Goal: Information Seeking & Learning: Learn about a topic

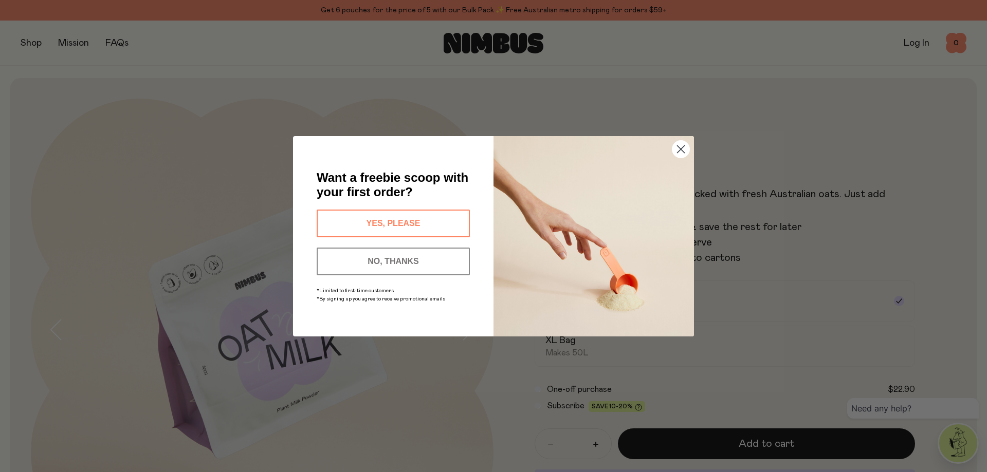
click at [681, 148] on circle "Close dialog" at bounding box center [680, 148] width 17 height 17
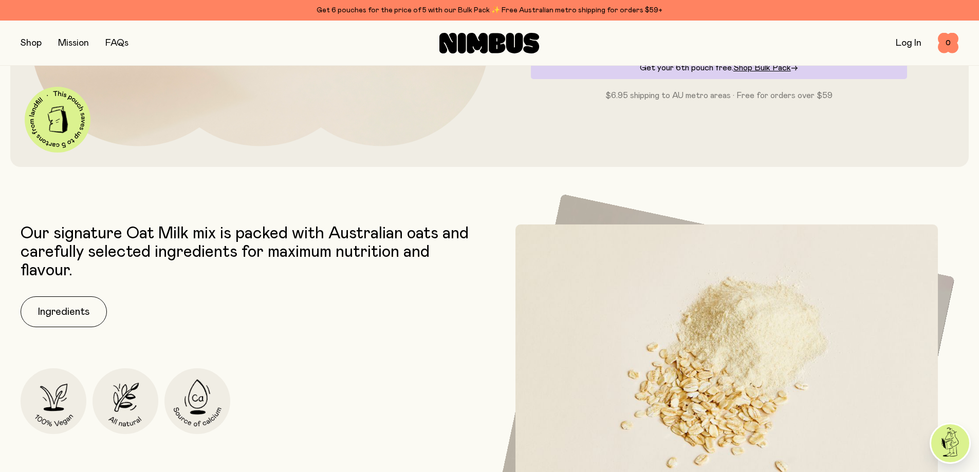
scroll to position [463, 0]
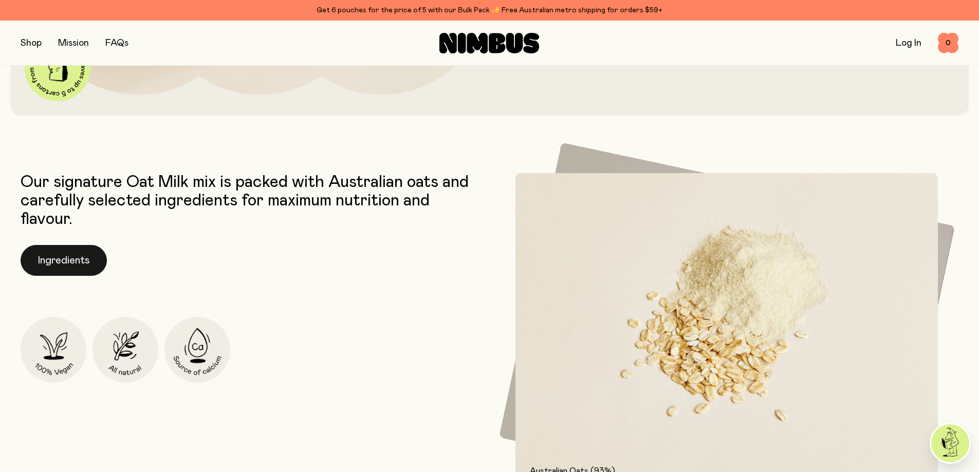
click at [74, 266] on button "Ingredients" at bounding box center [64, 260] width 86 height 31
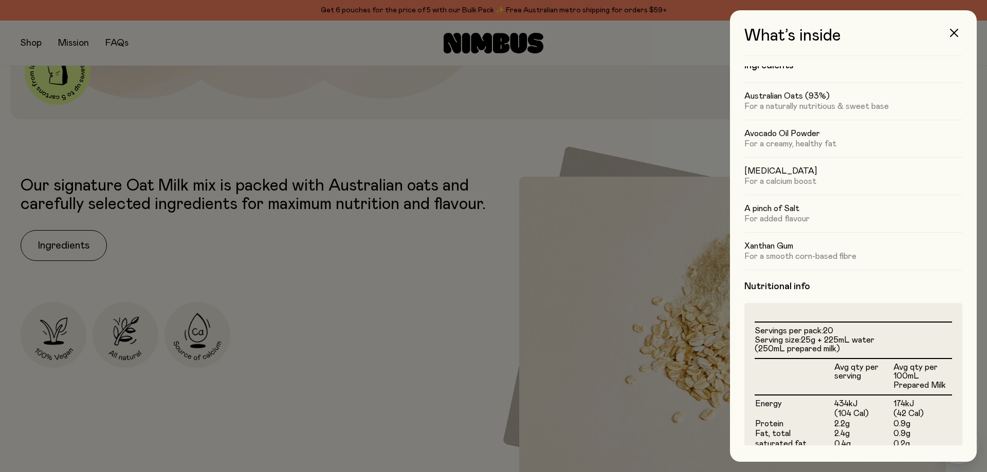
scroll to position [0, 0]
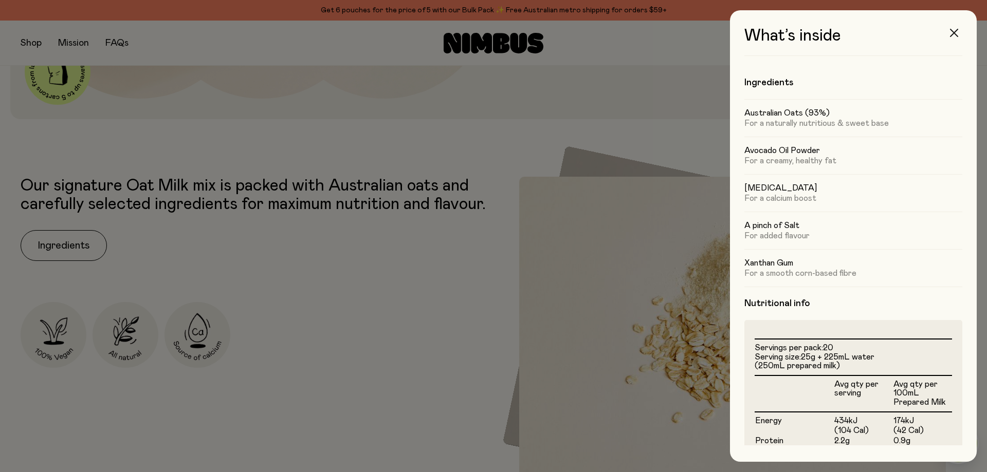
click at [953, 35] on icon "button" at bounding box center [954, 33] width 8 height 8
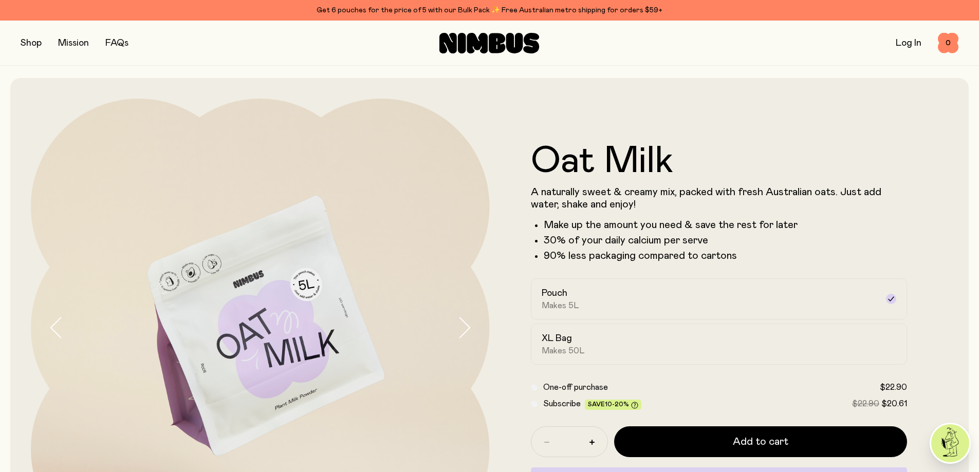
click at [83, 46] on link "Mission" at bounding box center [73, 43] width 31 height 9
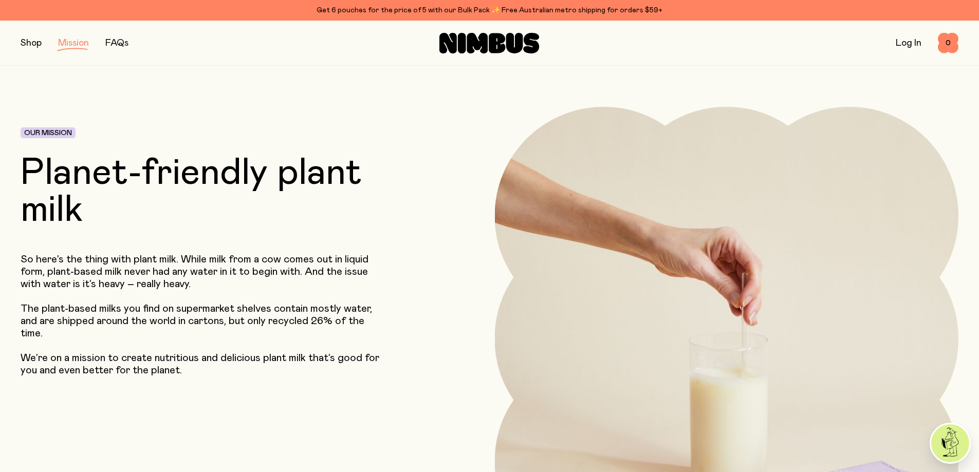
click at [123, 46] on link "FAQs" at bounding box center [116, 43] width 23 height 9
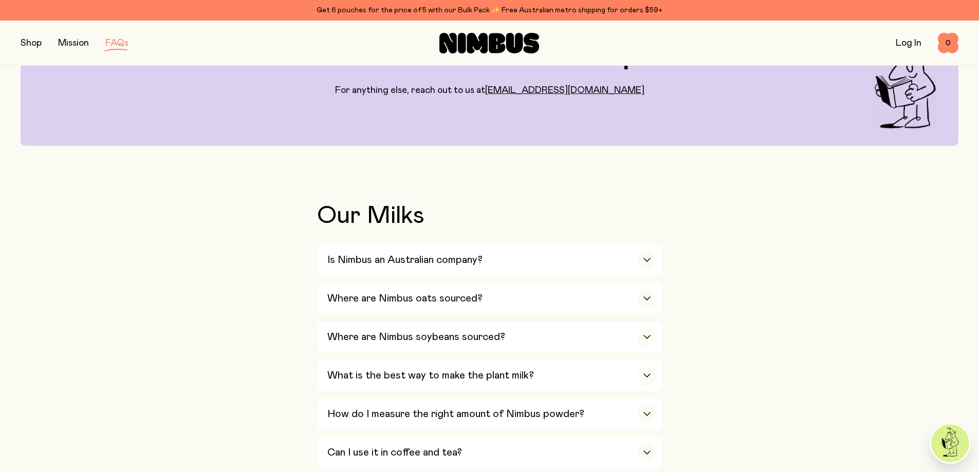
scroll to position [206, 0]
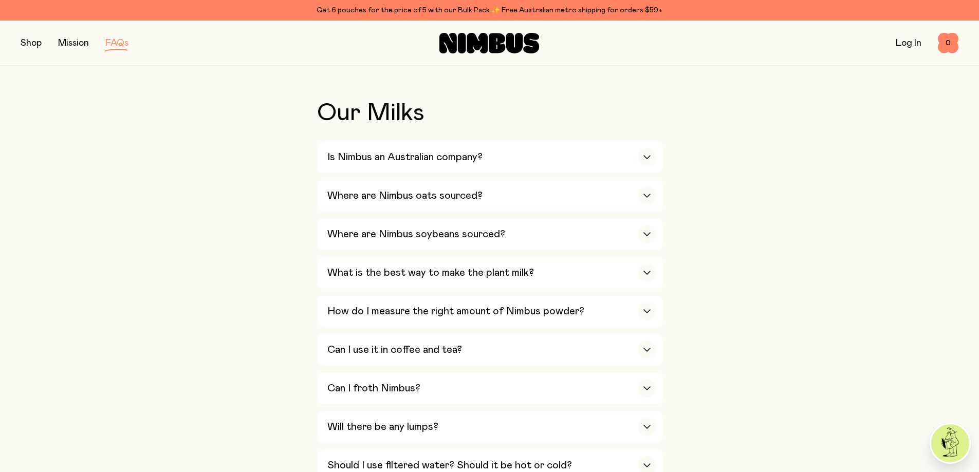
click at [75, 46] on link "Mission" at bounding box center [73, 43] width 31 height 9
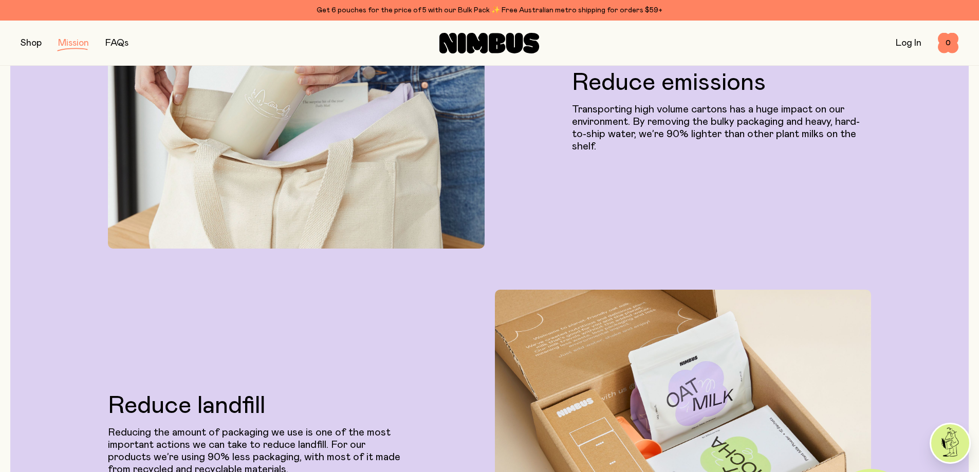
scroll to position [977, 0]
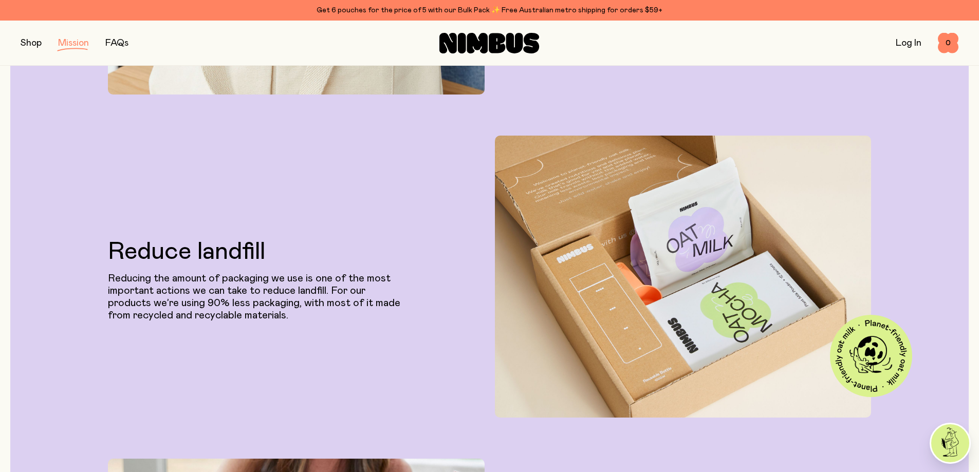
click at [116, 45] on link "FAQs" at bounding box center [116, 43] width 23 height 9
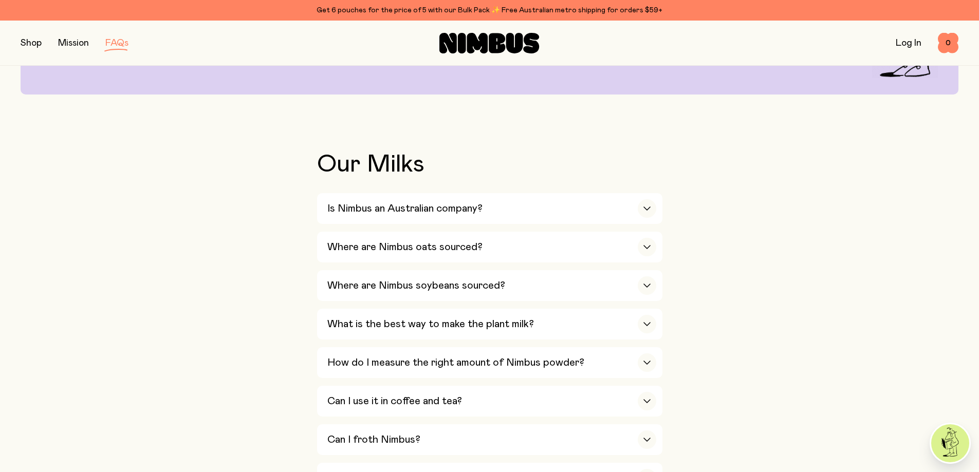
scroll to position [206, 0]
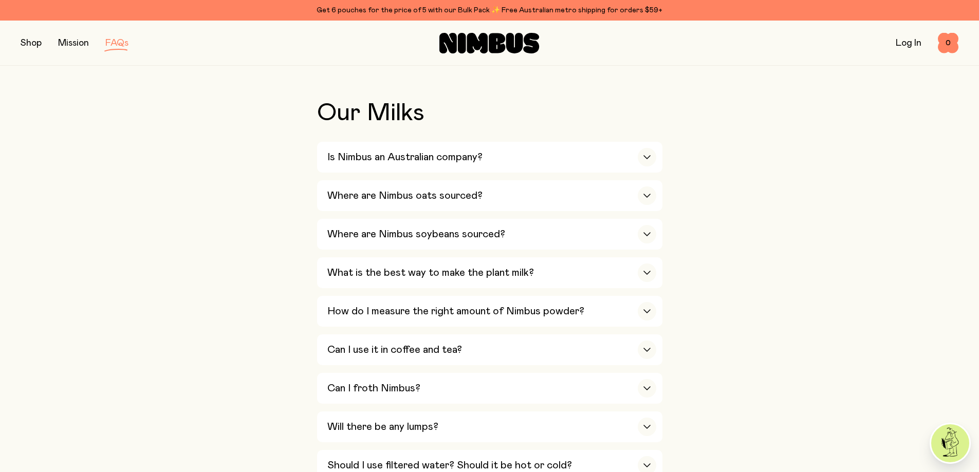
click at [652, 195] on div "button" at bounding box center [647, 196] width 19 height 19
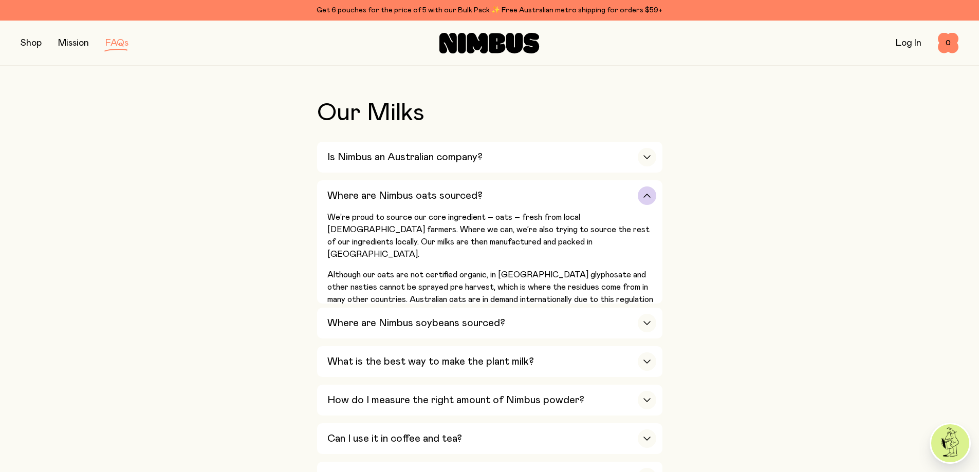
click at [648, 198] on div "button" at bounding box center [647, 196] width 19 height 19
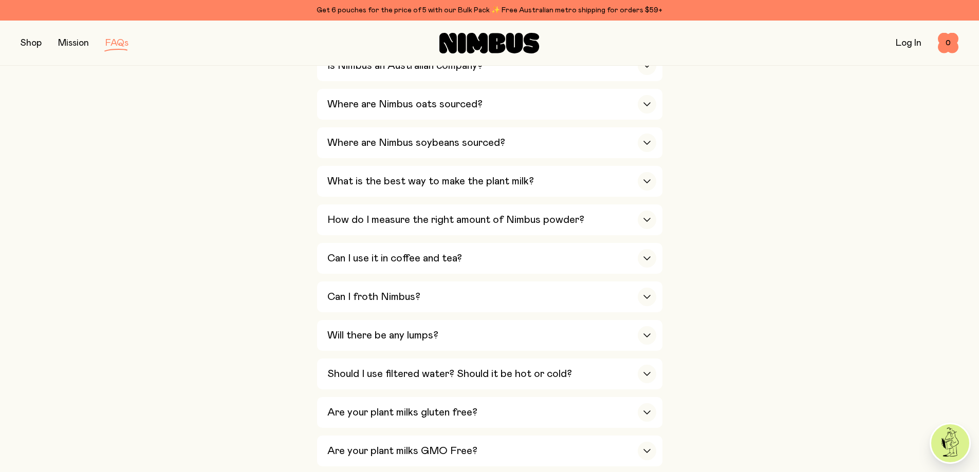
scroll to position [298, 0]
click at [41, 46] on button "button" at bounding box center [31, 43] width 21 height 14
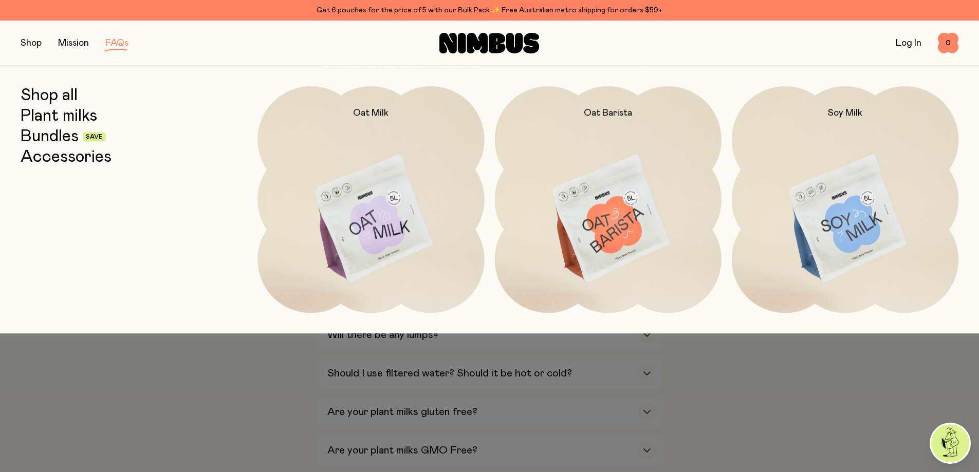
click at [340, 133] on img at bounding box center [371, 219] width 227 height 266
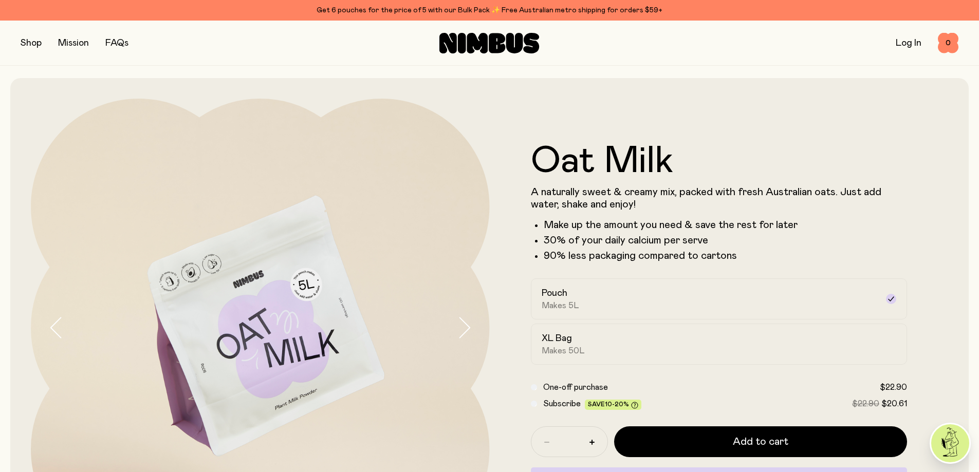
click at [34, 46] on button "button" at bounding box center [31, 43] width 21 height 14
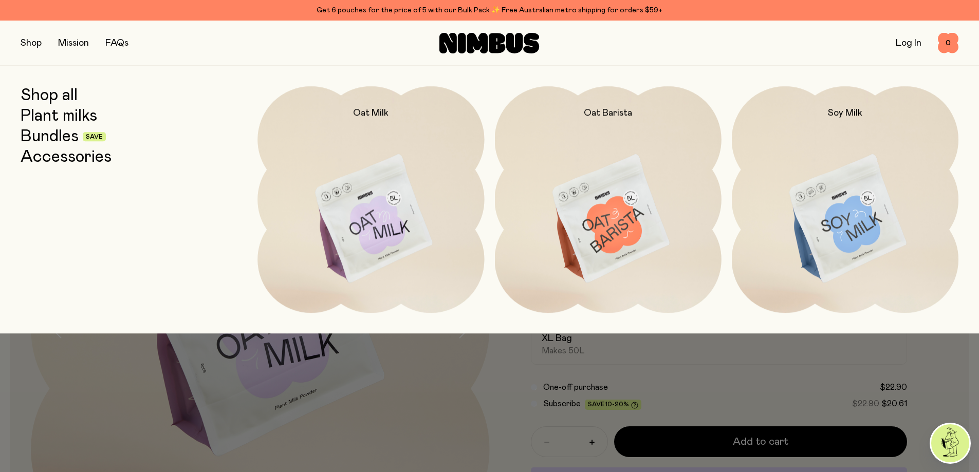
click at [857, 195] on img at bounding box center [845, 219] width 227 height 266
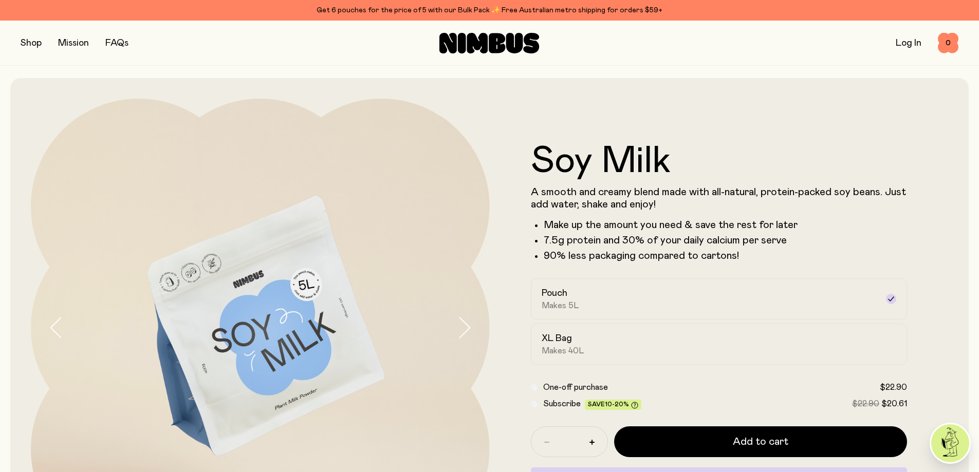
click at [119, 47] on link "FAQs" at bounding box center [116, 43] width 23 height 9
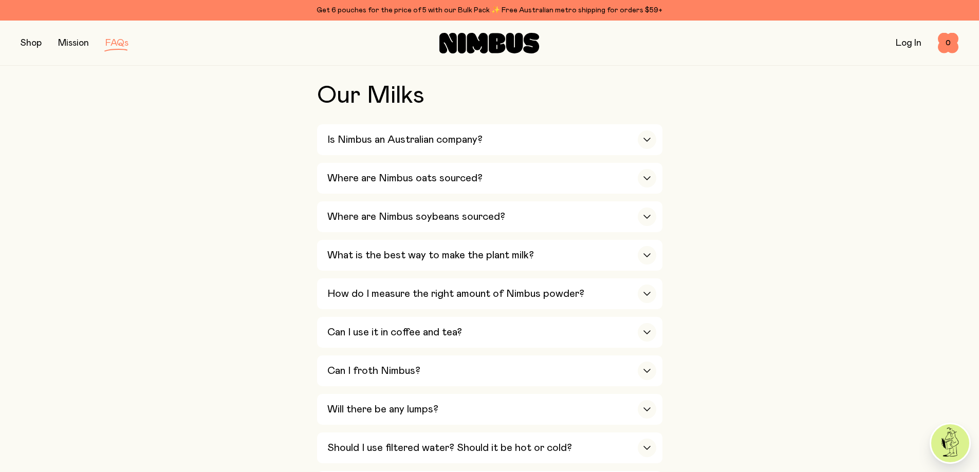
scroll to position [224, 0]
click at [409, 180] on h3 "Where are Nimbus oats sourced?" at bounding box center [404, 178] width 155 height 12
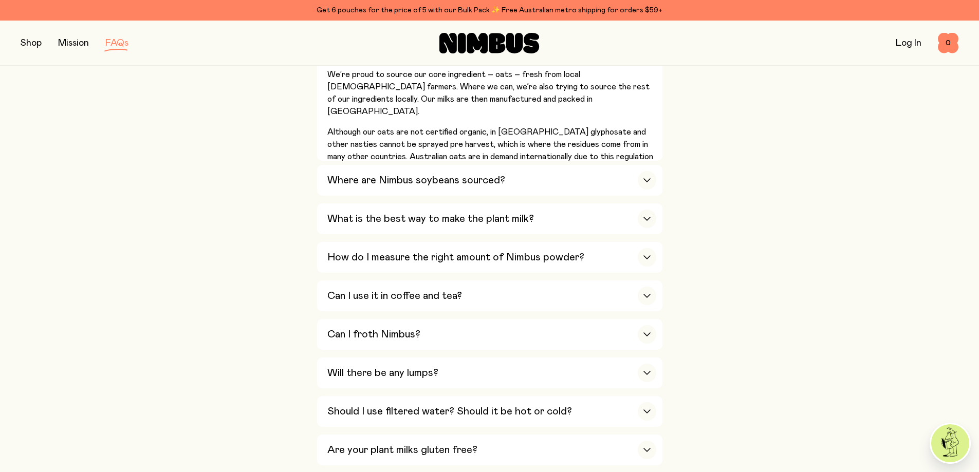
scroll to position [352, 0]
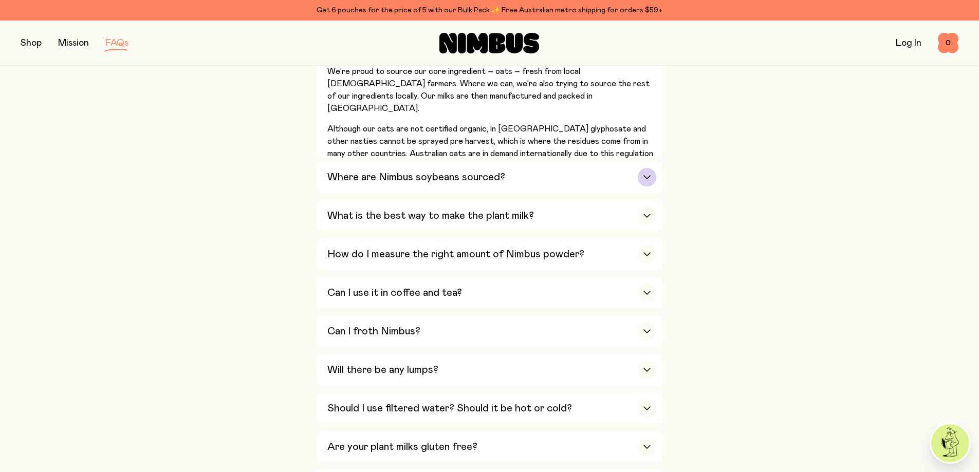
click at [415, 183] on h3 "Where are Nimbus soybeans sourced?" at bounding box center [416, 177] width 178 height 12
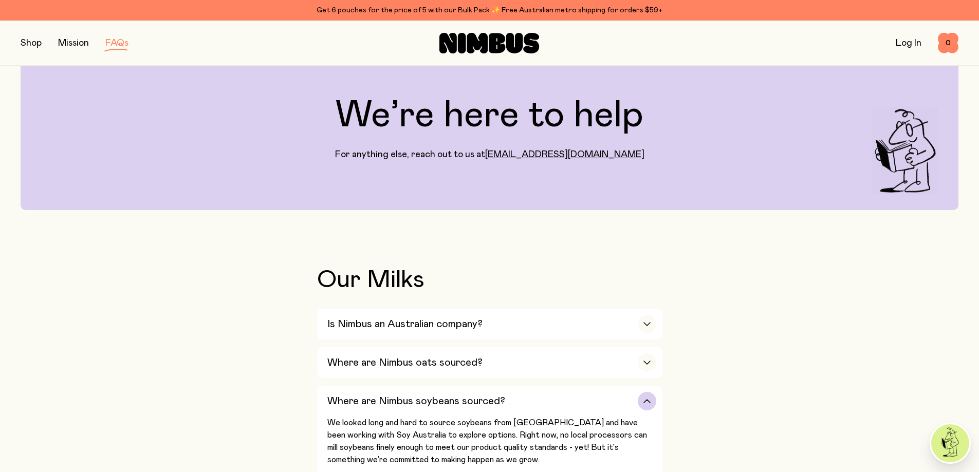
scroll to position [0, 0]
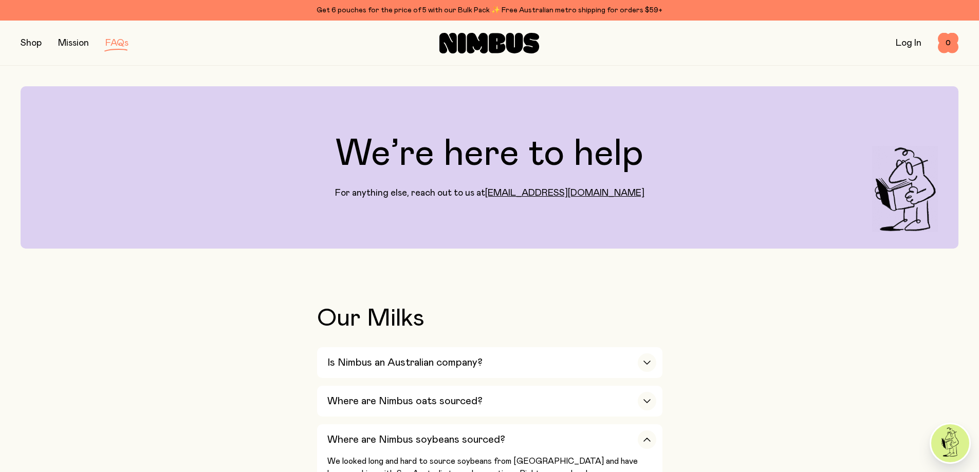
click at [24, 42] on button "button" at bounding box center [31, 43] width 21 height 14
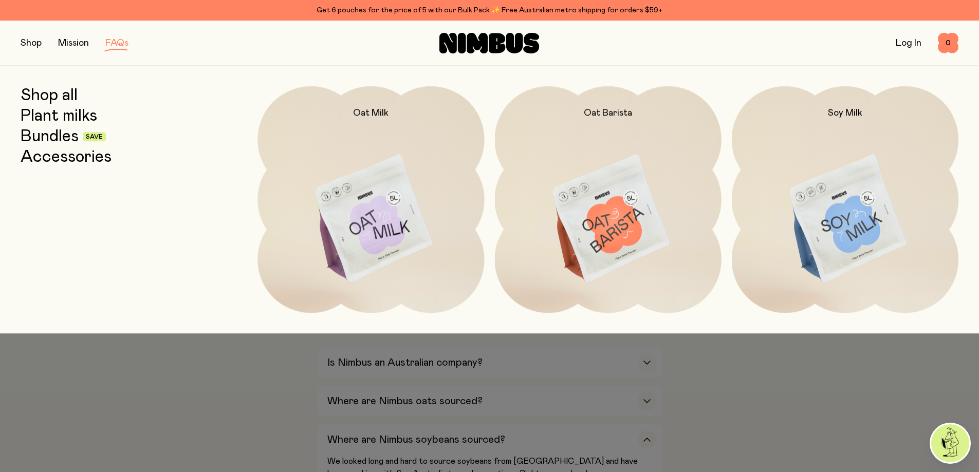
click at [380, 210] on img at bounding box center [371, 219] width 227 height 266
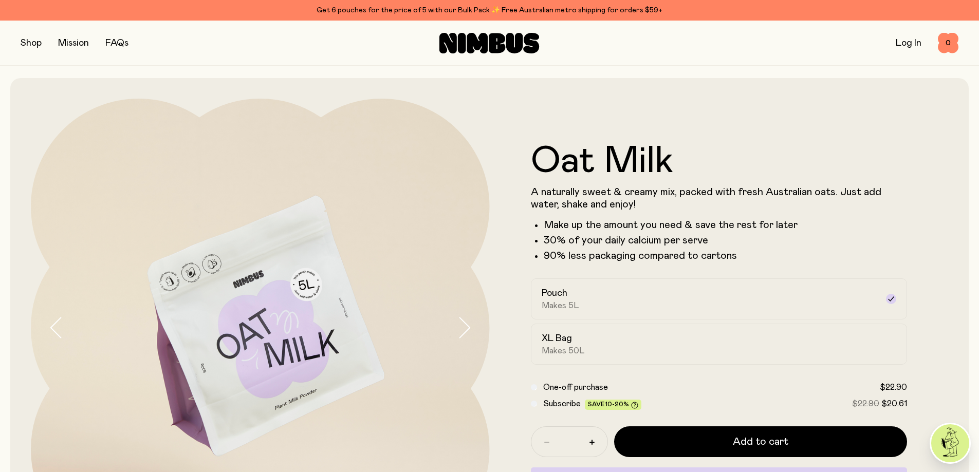
click at [70, 46] on link "Mission" at bounding box center [73, 43] width 31 height 9
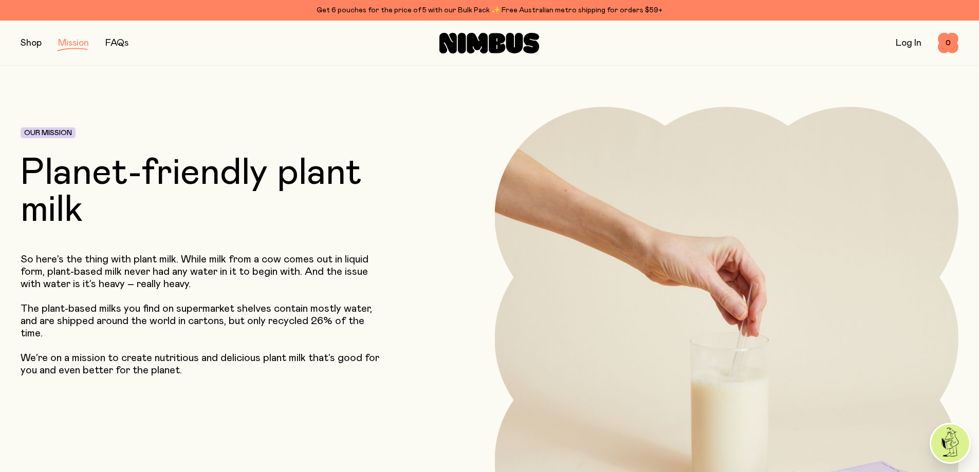
click at [32, 46] on button "button" at bounding box center [31, 43] width 21 height 14
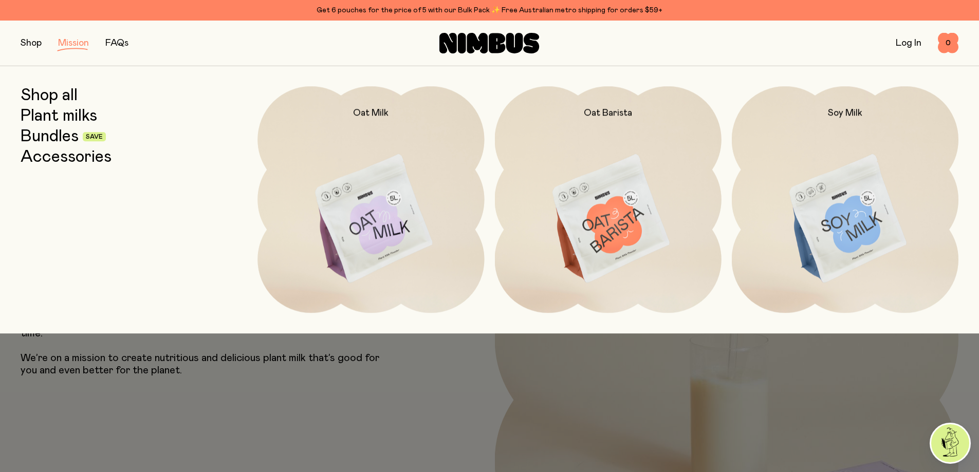
click at [112, 45] on link "FAQs" at bounding box center [116, 43] width 23 height 9
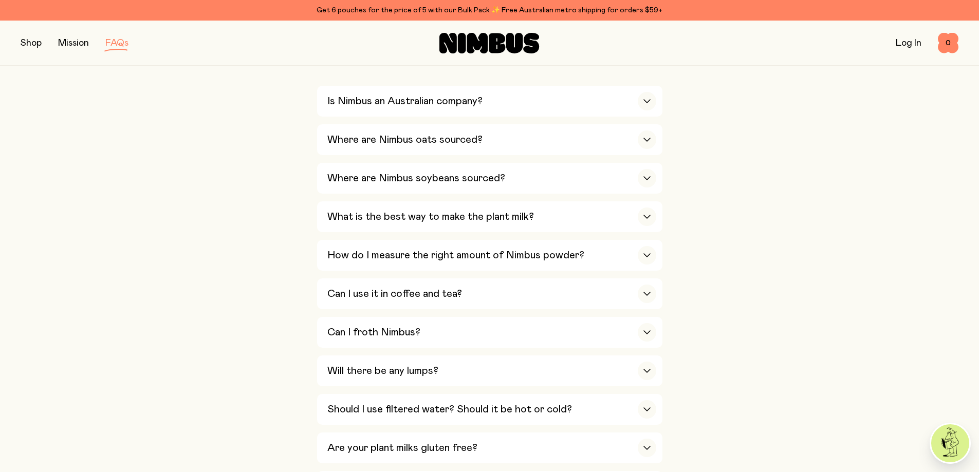
scroll to position [265, 0]
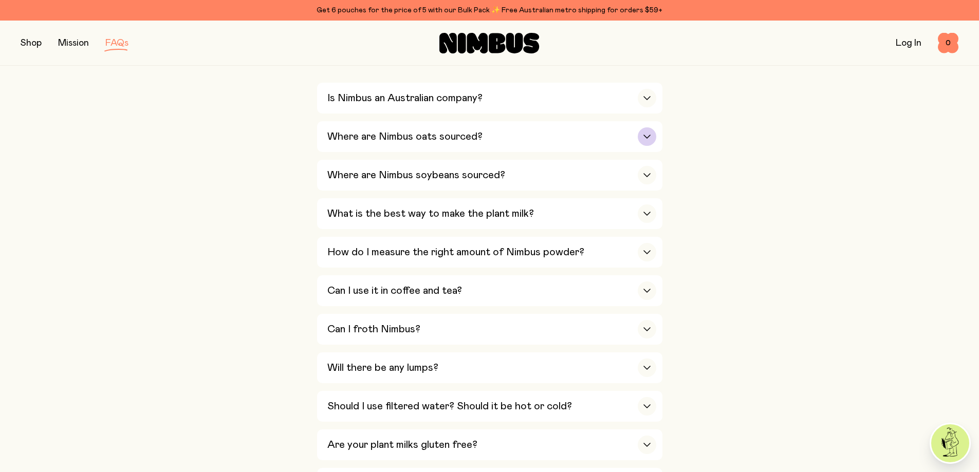
click at [443, 140] on h3 "Where are Nimbus oats sourced?" at bounding box center [404, 137] width 155 height 12
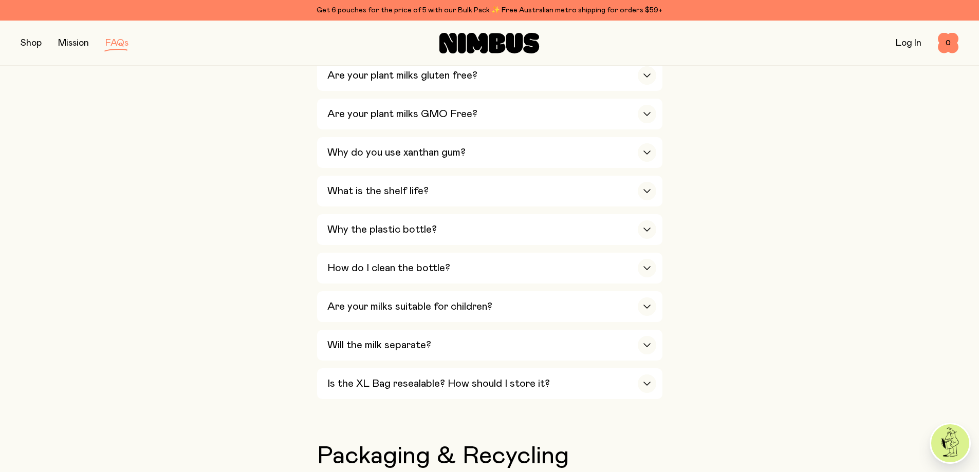
scroll to position [724, 0]
click at [482, 263] on div "How do I clean the bottle?" at bounding box center [491, 267] width 329 height 31
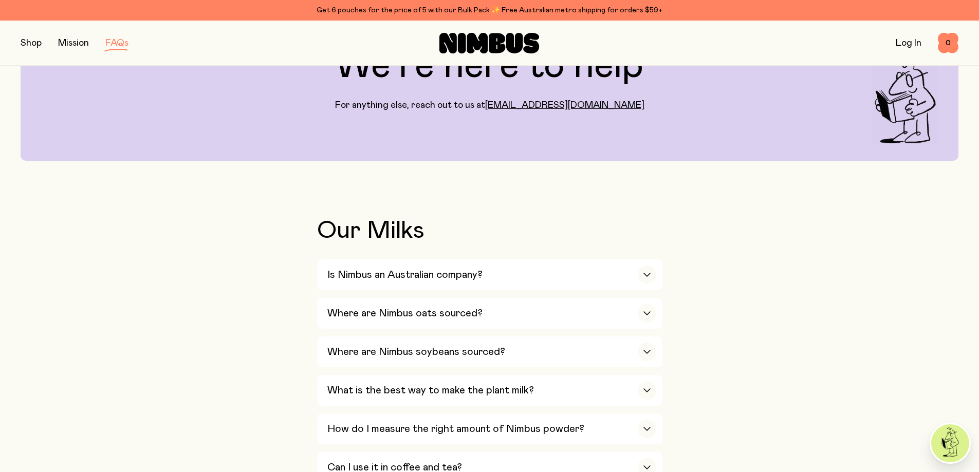
scroll to position [0, 0]
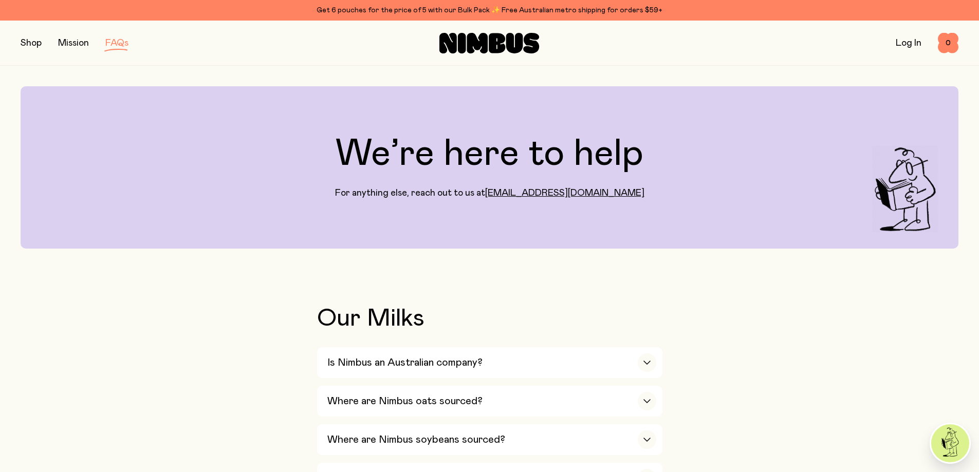
click at [34, 44] on button "button" at bounding box center [31, 43] width 21 height 14
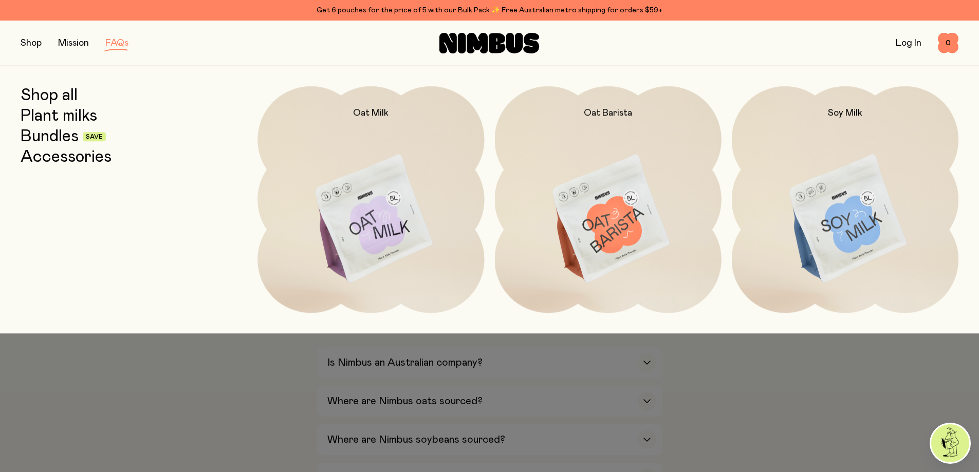
click at [79, 43] on link "Mission" at bounding box center [73, 43] width 31 height 9
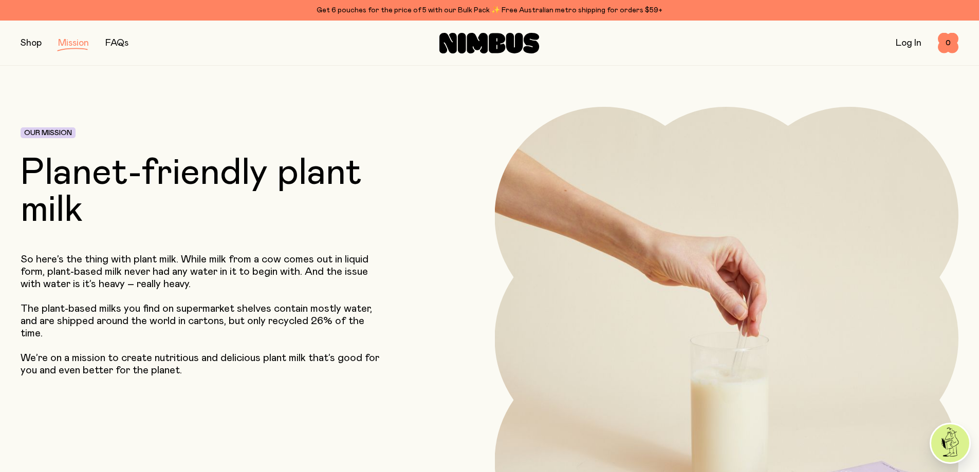
click at [124, 47] on link "FAQs" at bounding box center [116, 43] width 23 height 9
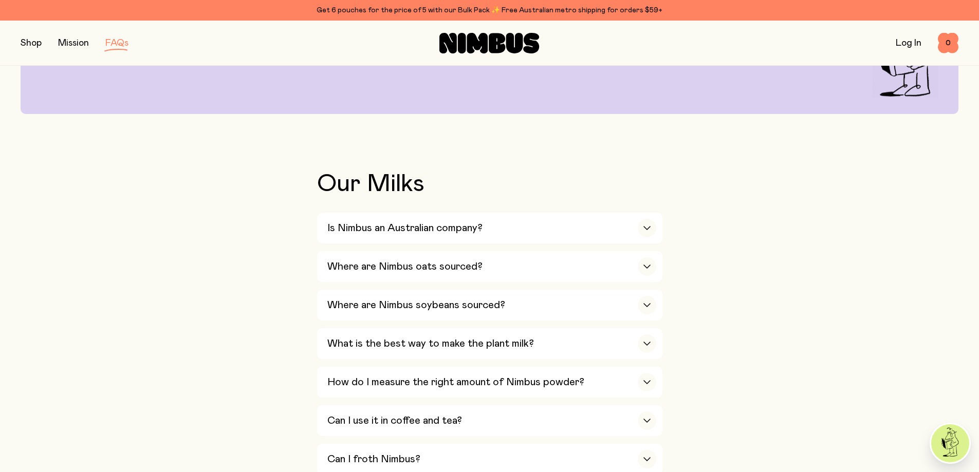
scroll to position [165, 0]
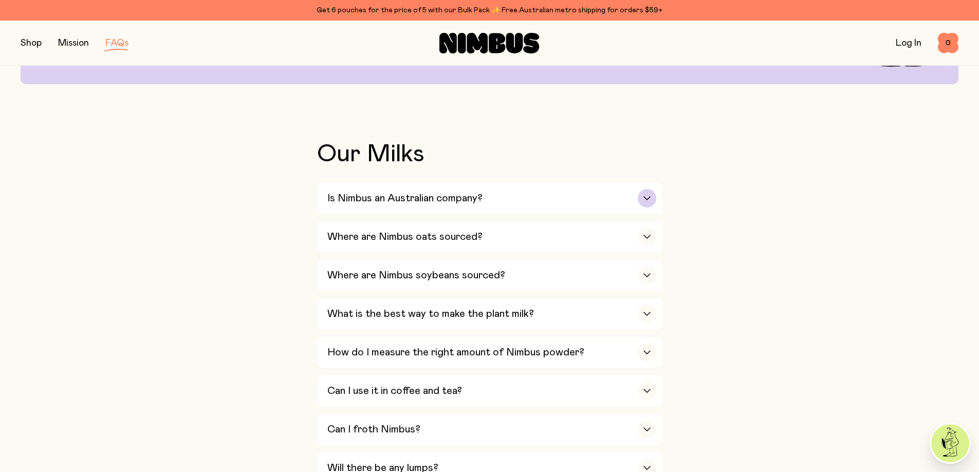
click at [461, 203] on h3 "Is Nimbus an Australian company?" at bounding box center [404, 198] width 155 height 12
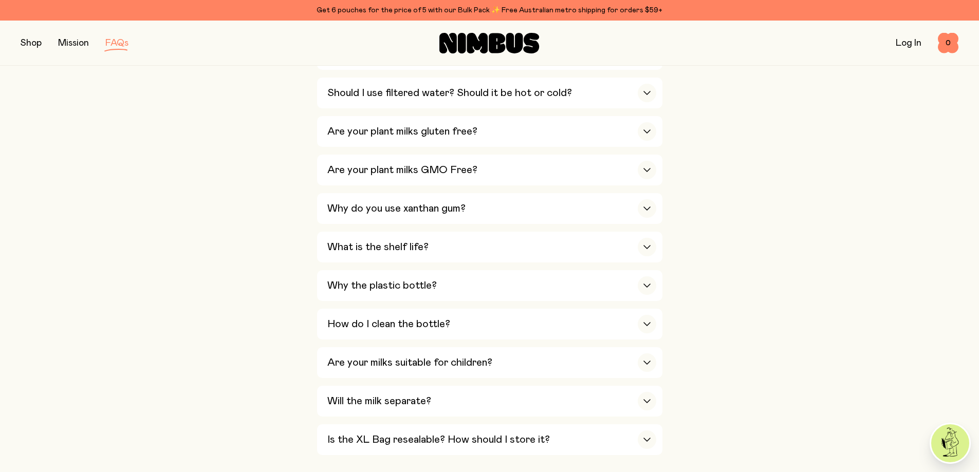
scroll to position [649, 0]
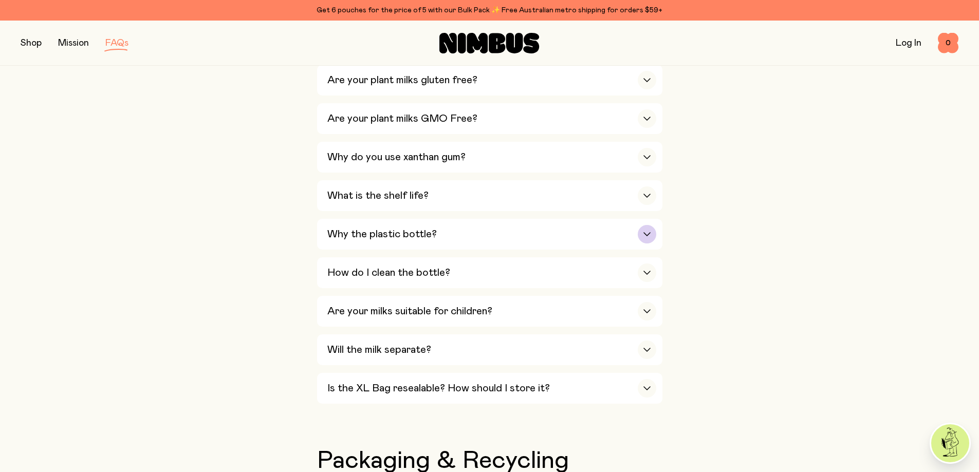
click at [452, 227] on div "Why the plastic bottle?" at bounding box center [491, 234] width 329 height 31
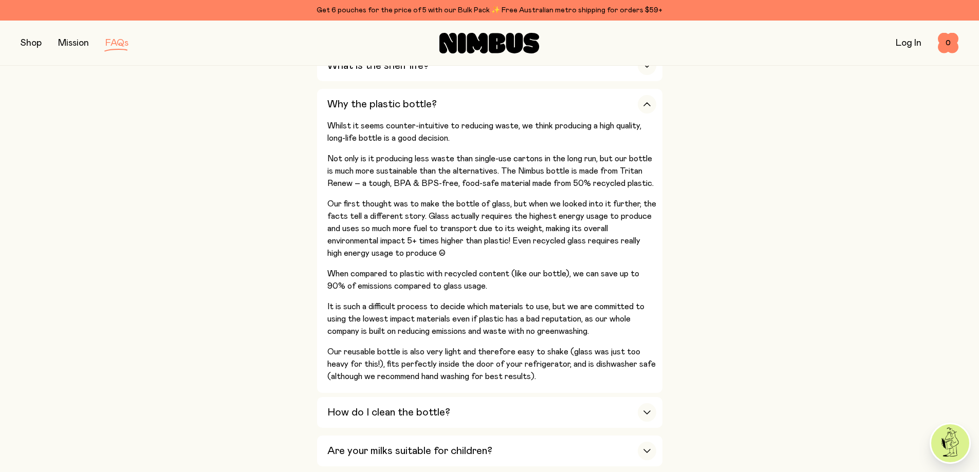
scroll to position [759, 0]
click at [646, 104] on div "button" at bounding box center [647, 105] width 19 height 19
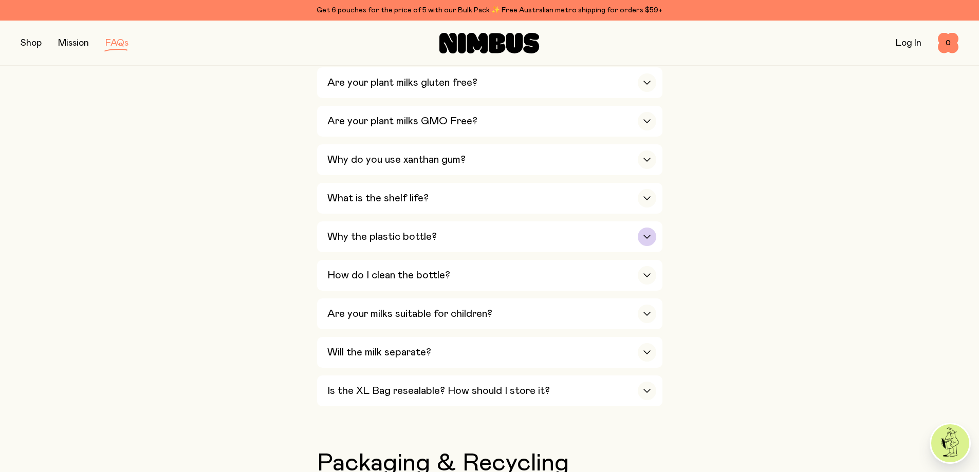
scroll to position [613, 0]
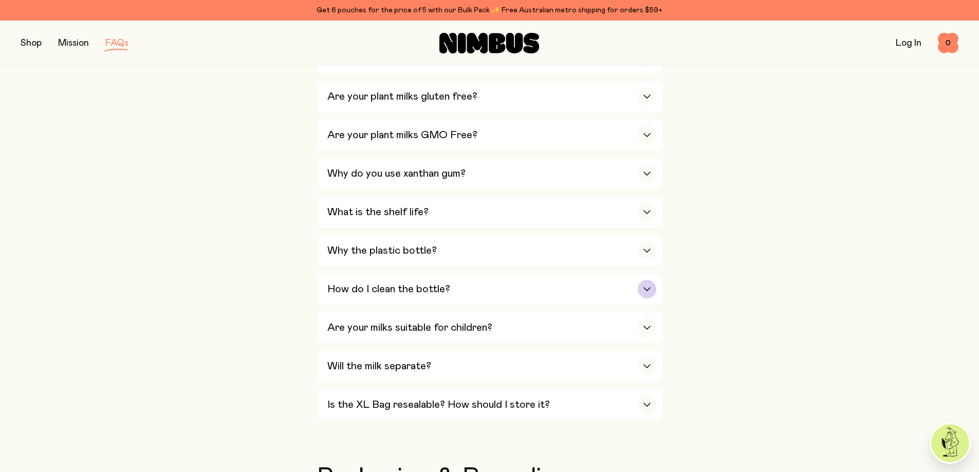
click at [647, 287] on icon "button" at bounding box center [647, 289] width 8 height 4
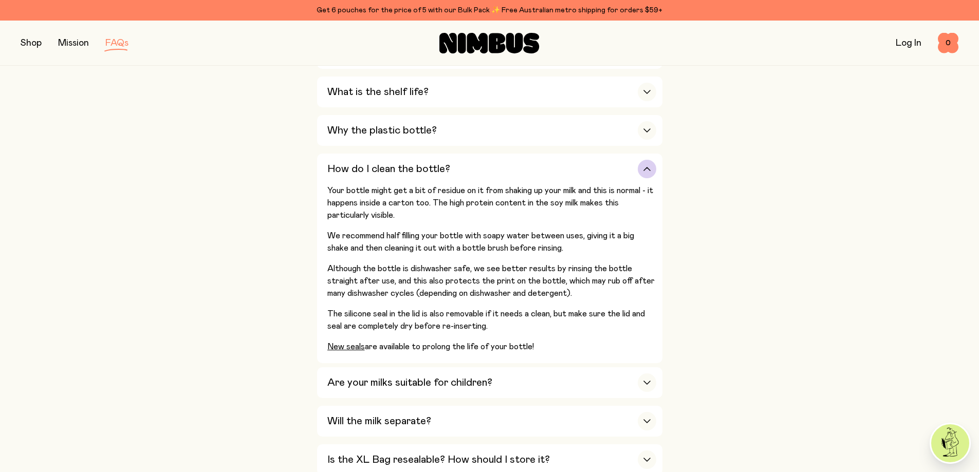
scroll to position [734, 0]
click at [644, 167] on icon "button" at bounding box center [647, 169] width 8 height 4
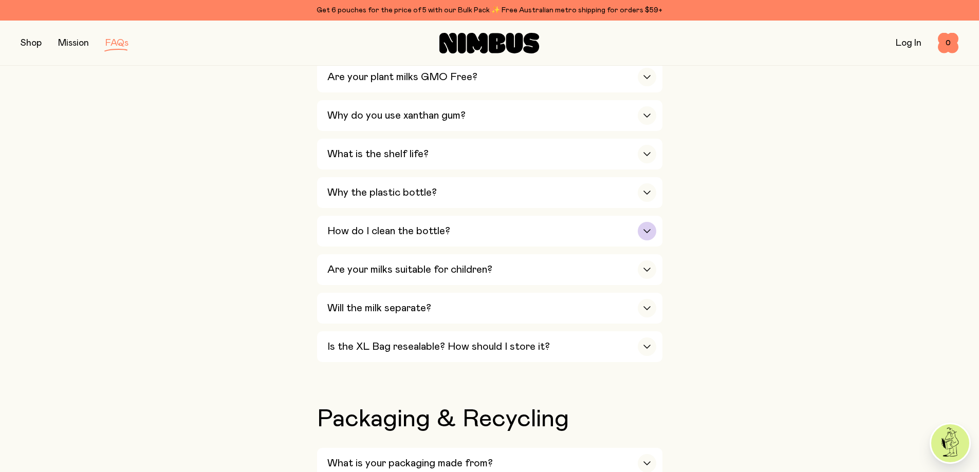
scroll to position [671, 0]
click at [646, 346] on icon "button" at bounding box center [647, 347] width 6 height 3
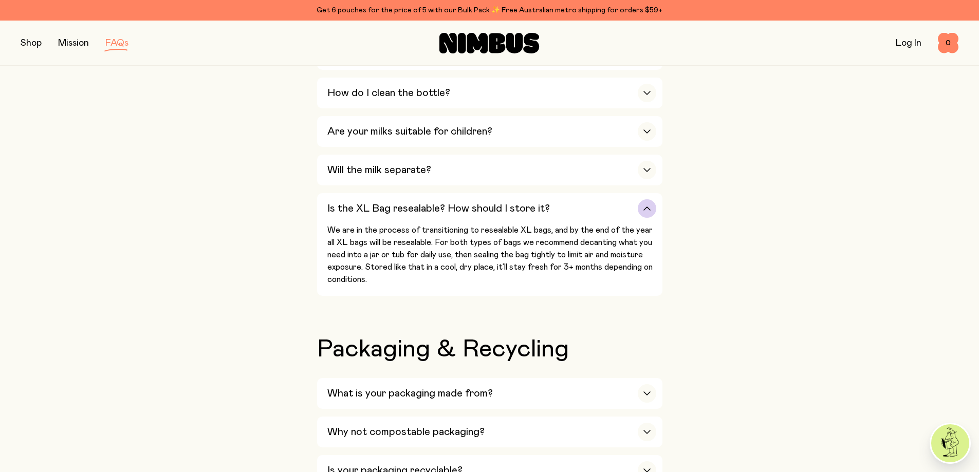
scroll to position [811, 0]
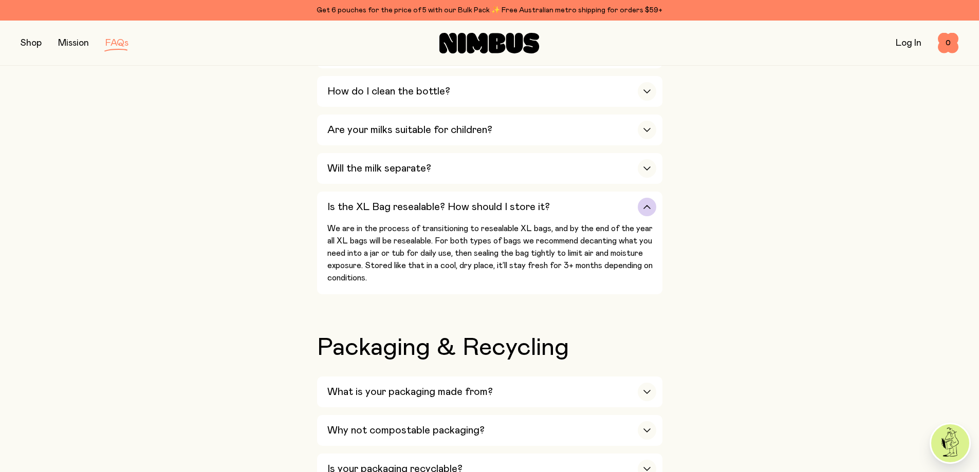
click at [644, 206] on div "button" at bounding box center [647, 207] width 19 height 19
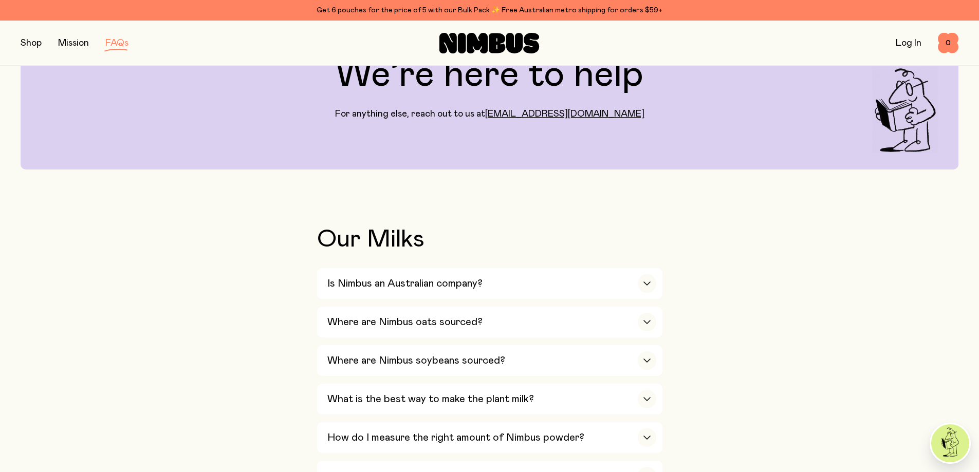
scroll to position [0, 0]
